Goal: Book appointment/travel/reservation

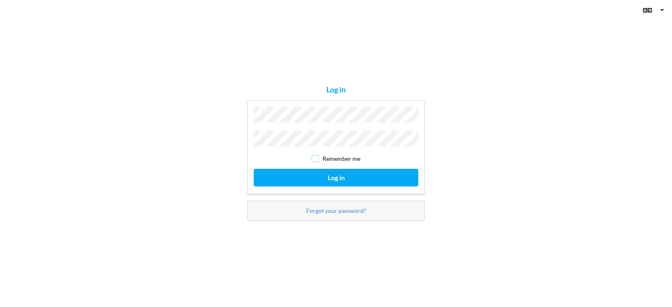
click at [318, 157] on input "checkbox" at bounding box center [315, 158] width 7 height 7
checkbox input "true"
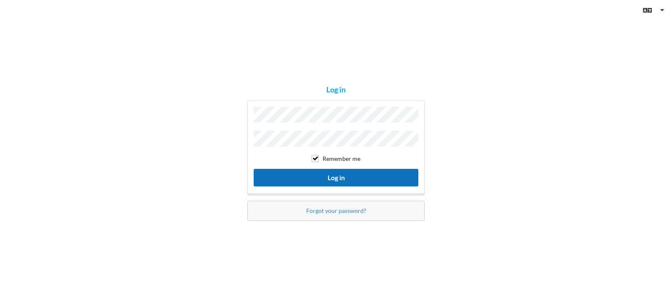
click at [350, 175] on button "Log in" at bounding box center [336, 177] width 165 height 17
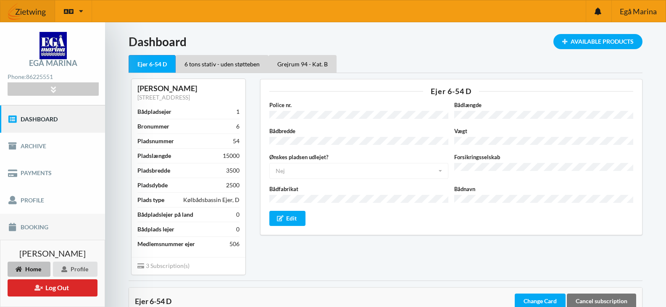
click at [39, 223] on link "Booking" at bounding box center [52, 227] width 105 height 27
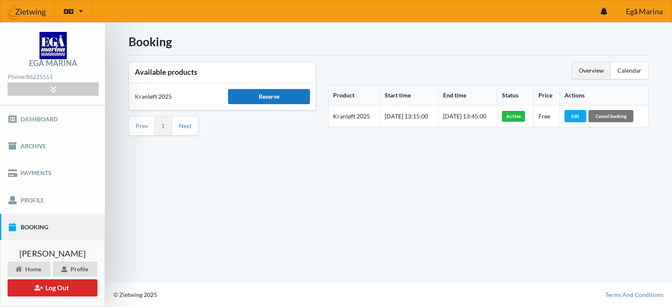
click at [265, 98] on div "Reserve" at bounding box center [268, 96] width 81 height 15
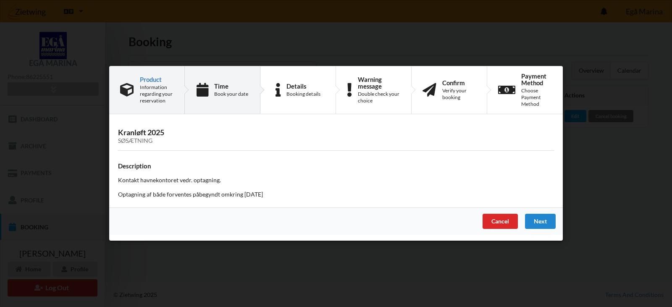
click at [217, 90] on div "Time Book your date" at bounding box center [231, 90] width 34 height 15
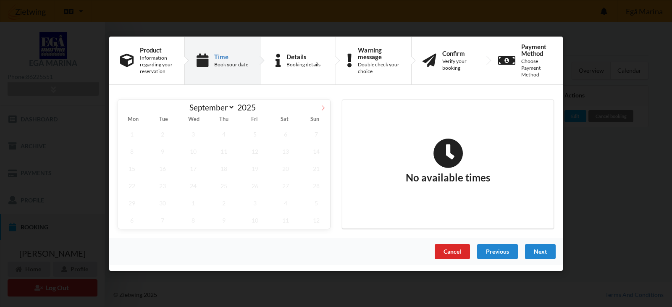
click at [323, 108] on icon at bounding box center [323, 108] width 6 height 6
select select "9"
click at [451, 251] on div "Cancel" at bounding box center [452, 251] width 35 height 15
